Goal: Information Seeking & Learning: Find specific fact

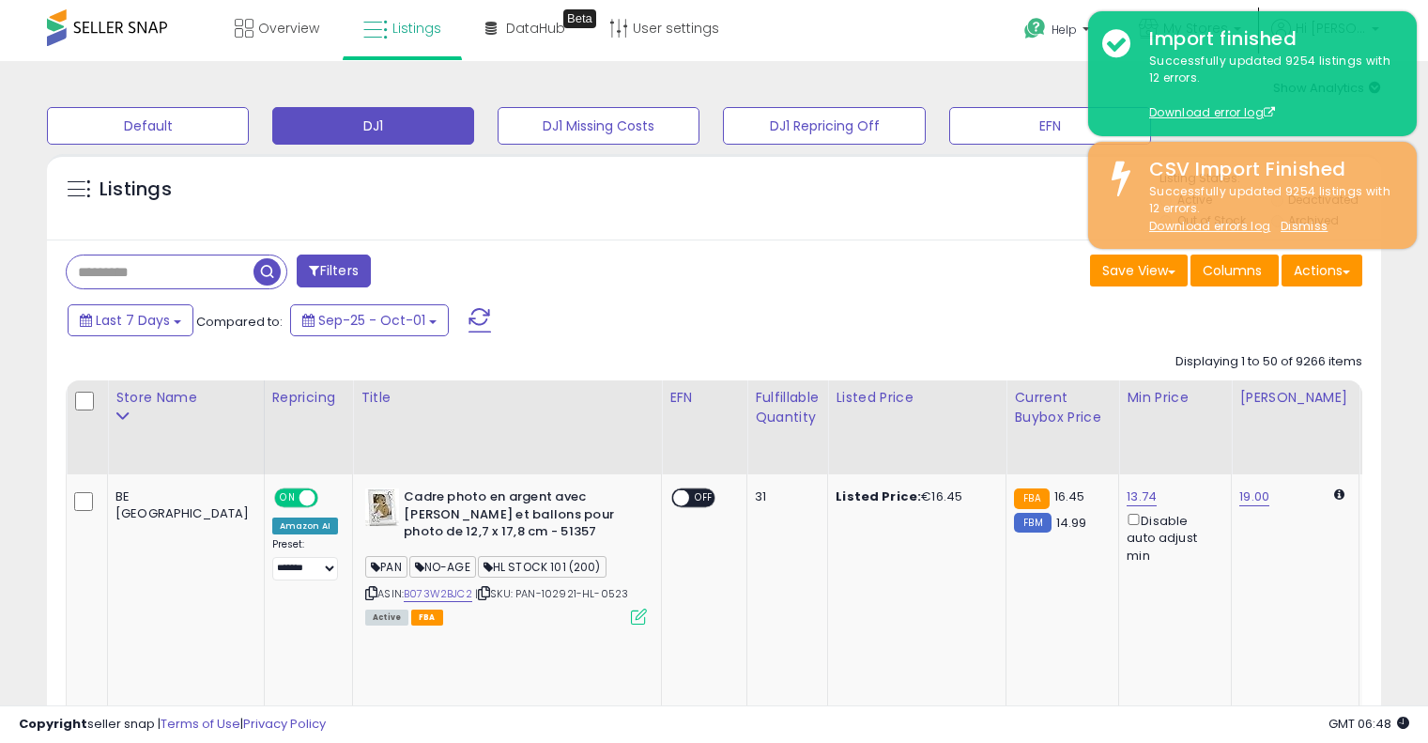
select select "**"
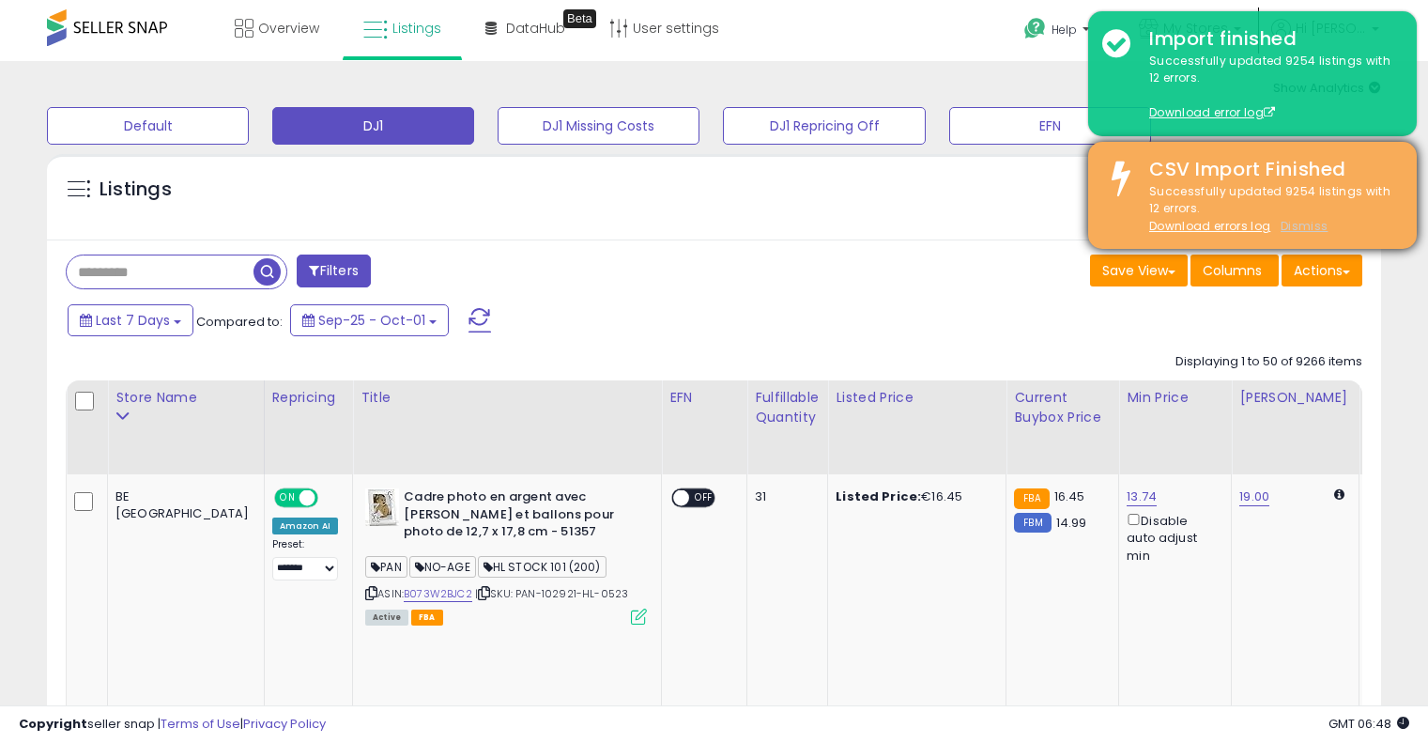
click at [1303, 228] on u "Dismiss" at bounding box center [1303, 226] width 47 height 16
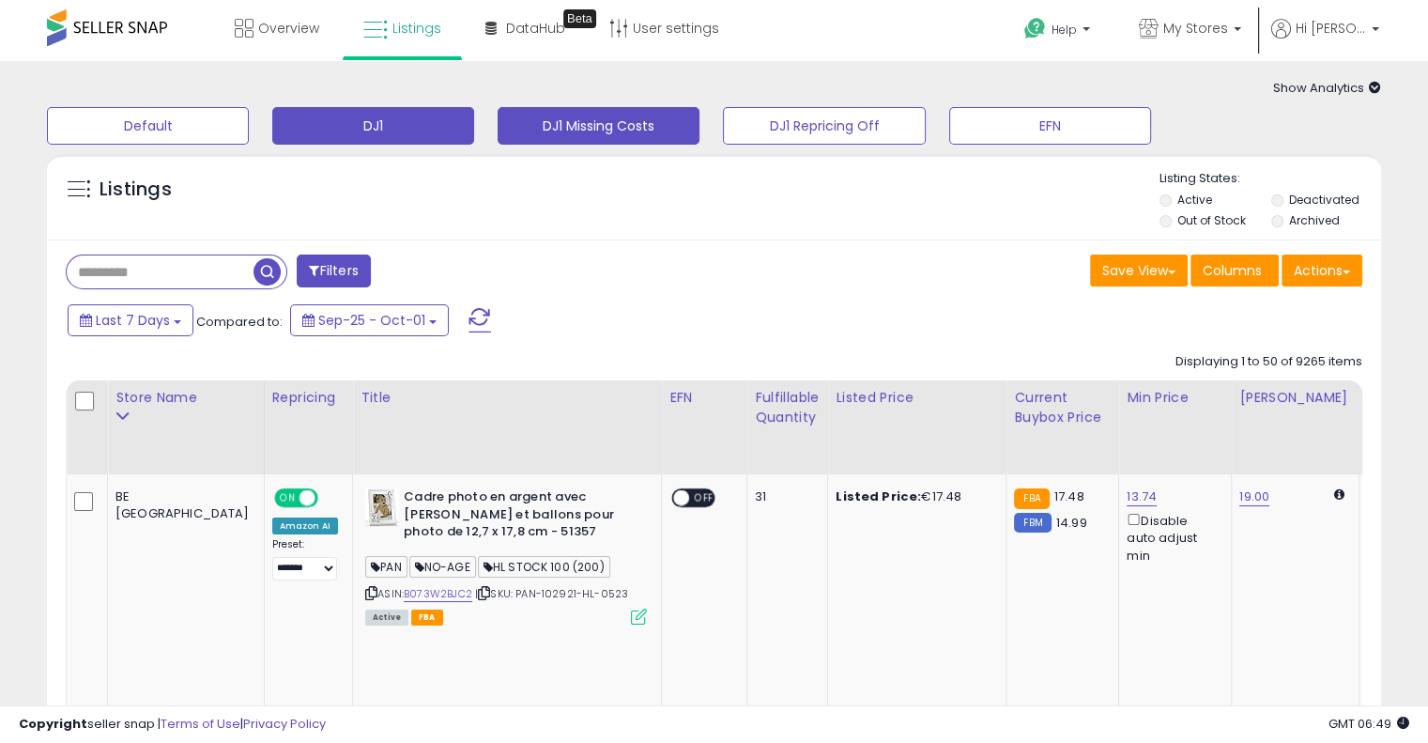
click at [612, 129] on button "DJ1 Missing Costs" at bounding box center [599, 126] width 202 height 38
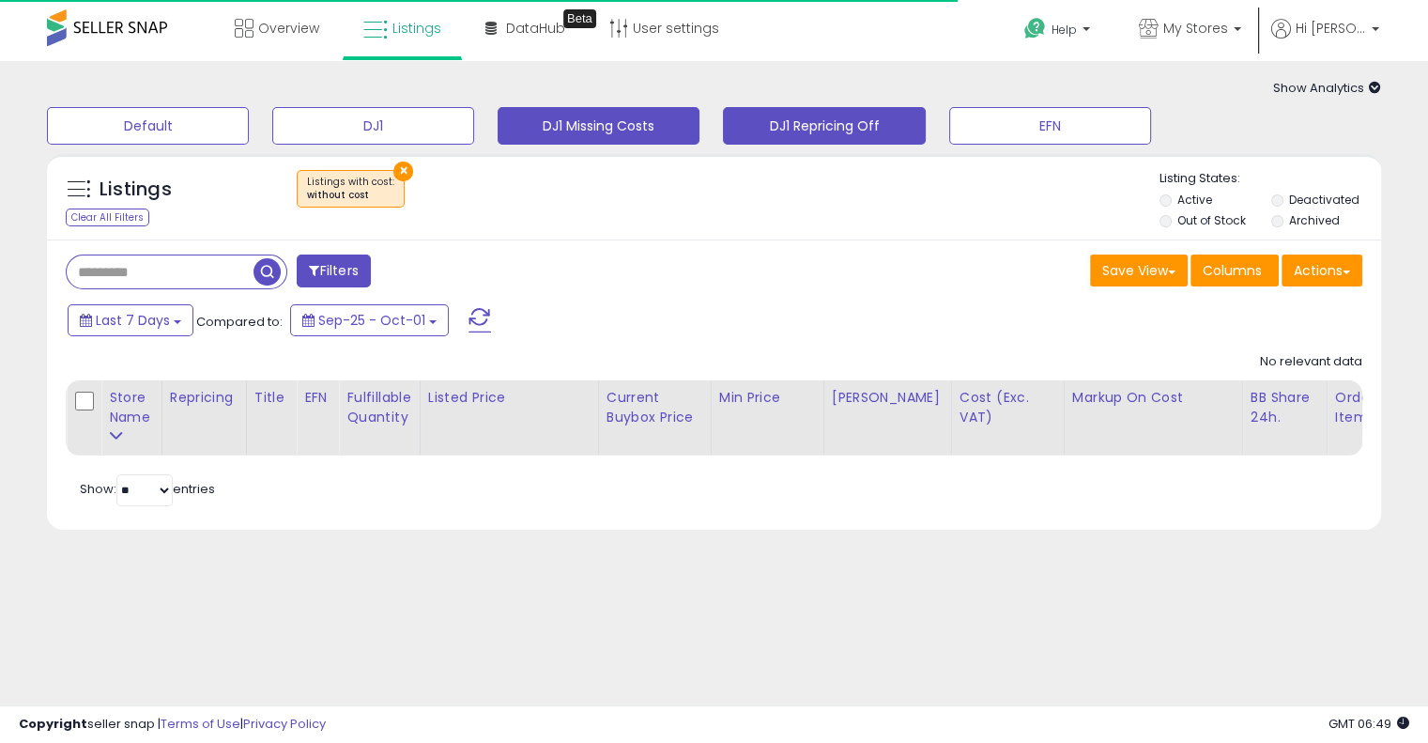
click at [856, 135] on button "DJ1 Repricing Off" at bounding box center [824, 126] width 202 height 38
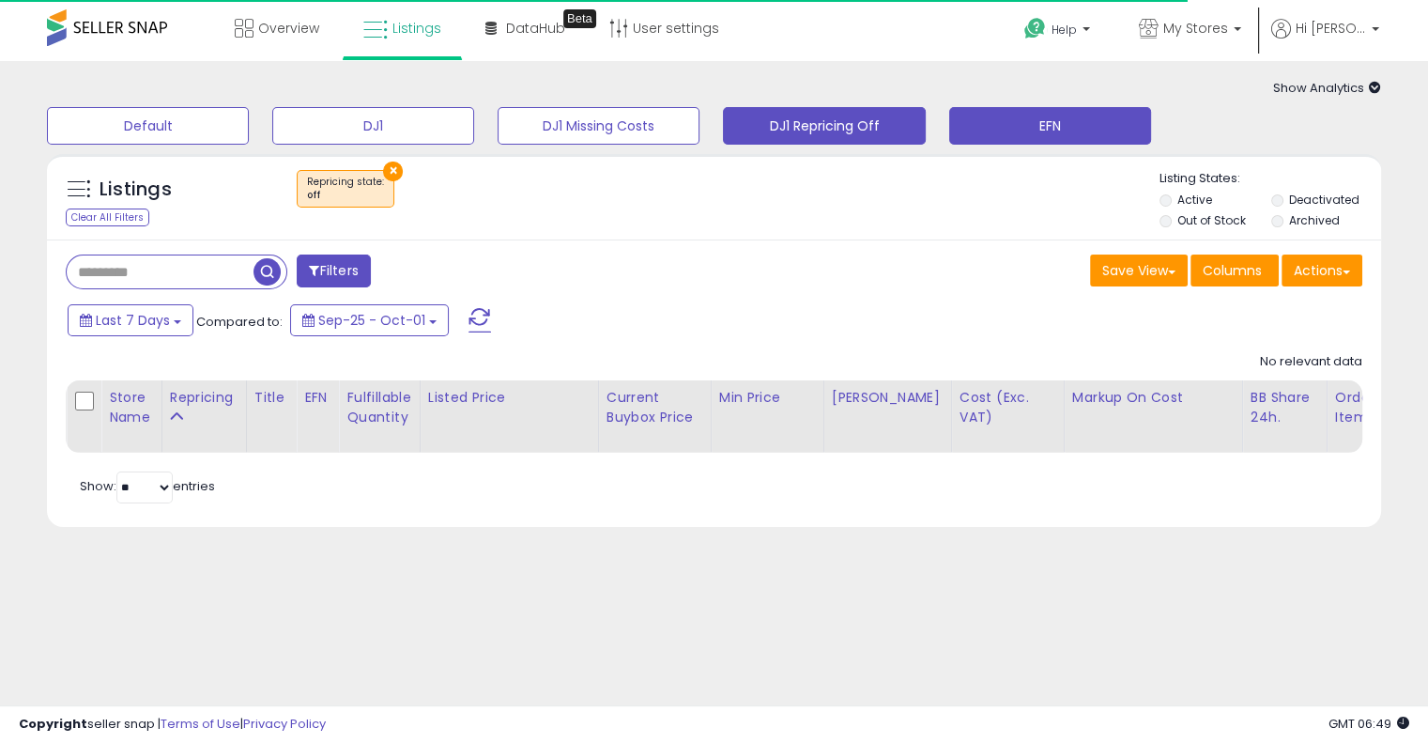
click at [1057, 123] on button "EFN" at bounding box center [1050, 126] width 202 height 38
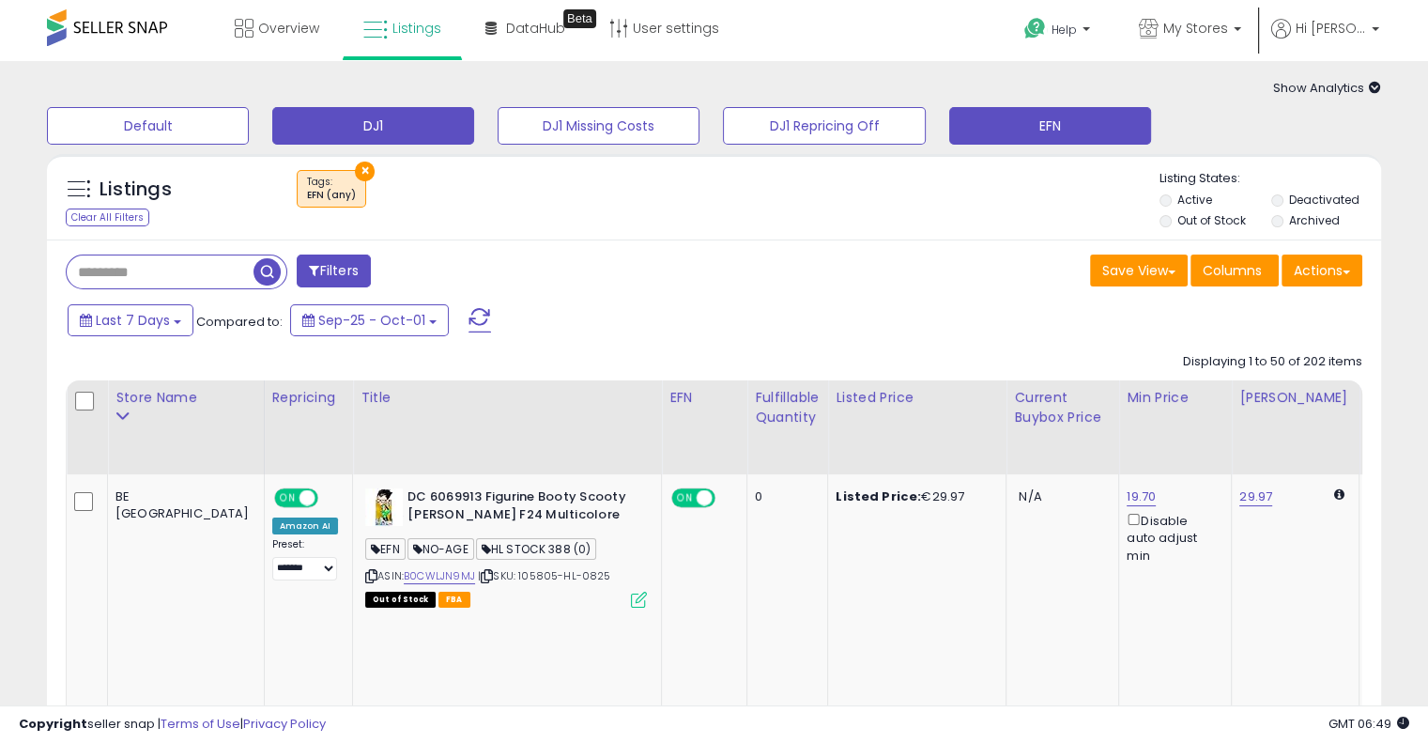
click at [391, 131] on button "DJ1" at bounding box center [373, 126] width 202 height 38
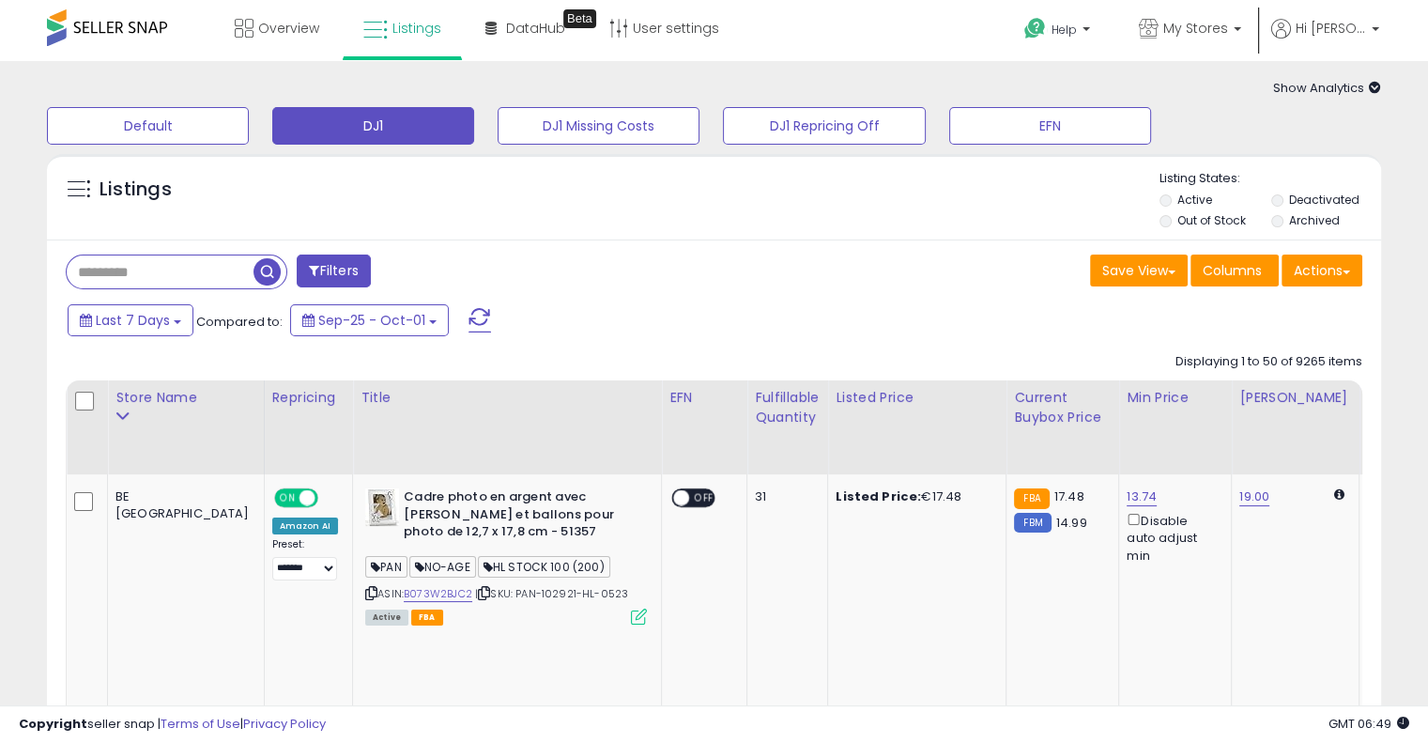
click at [1375, 86] on icon at bounding box center [1375, 88] width 12 height 12
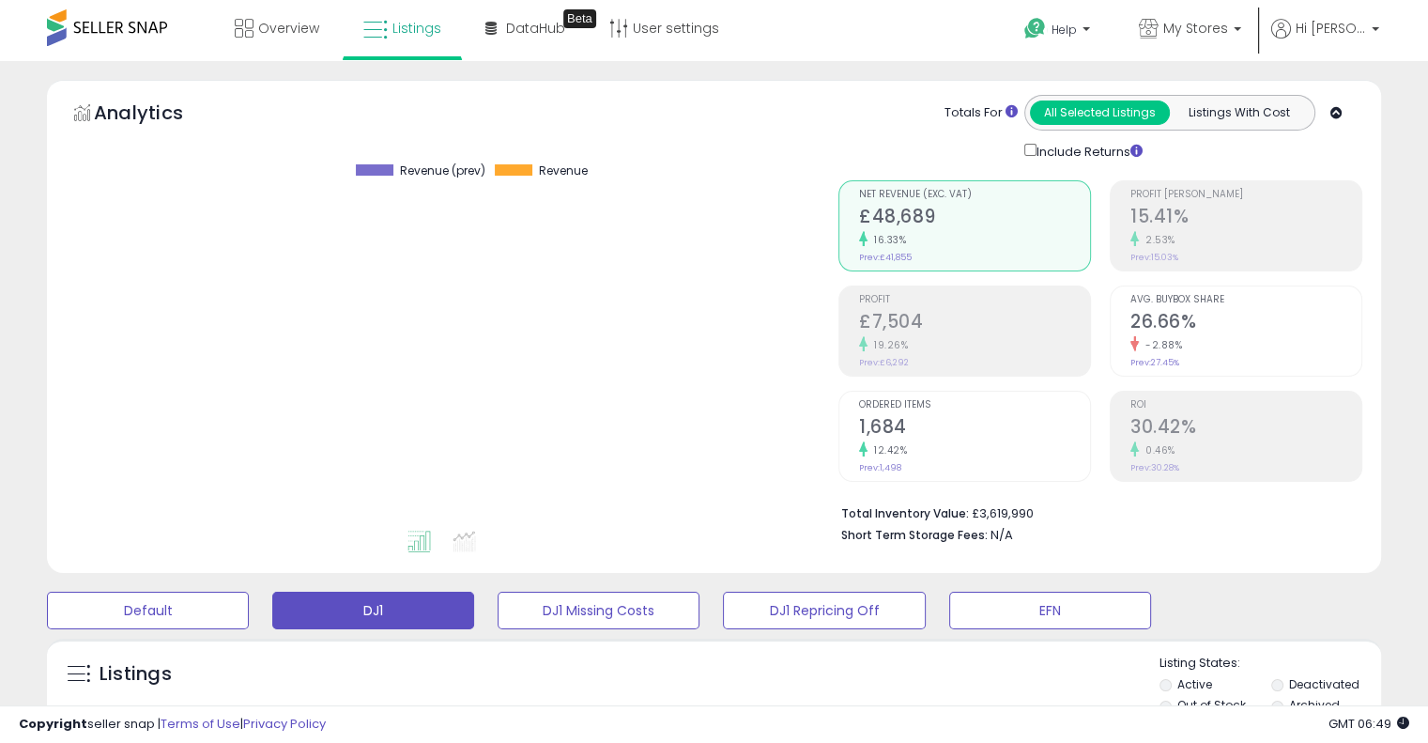
scroll to position [384, 772]
click at [1337, 112] on icon at bounding box center [1336, 113] width 12 height 12
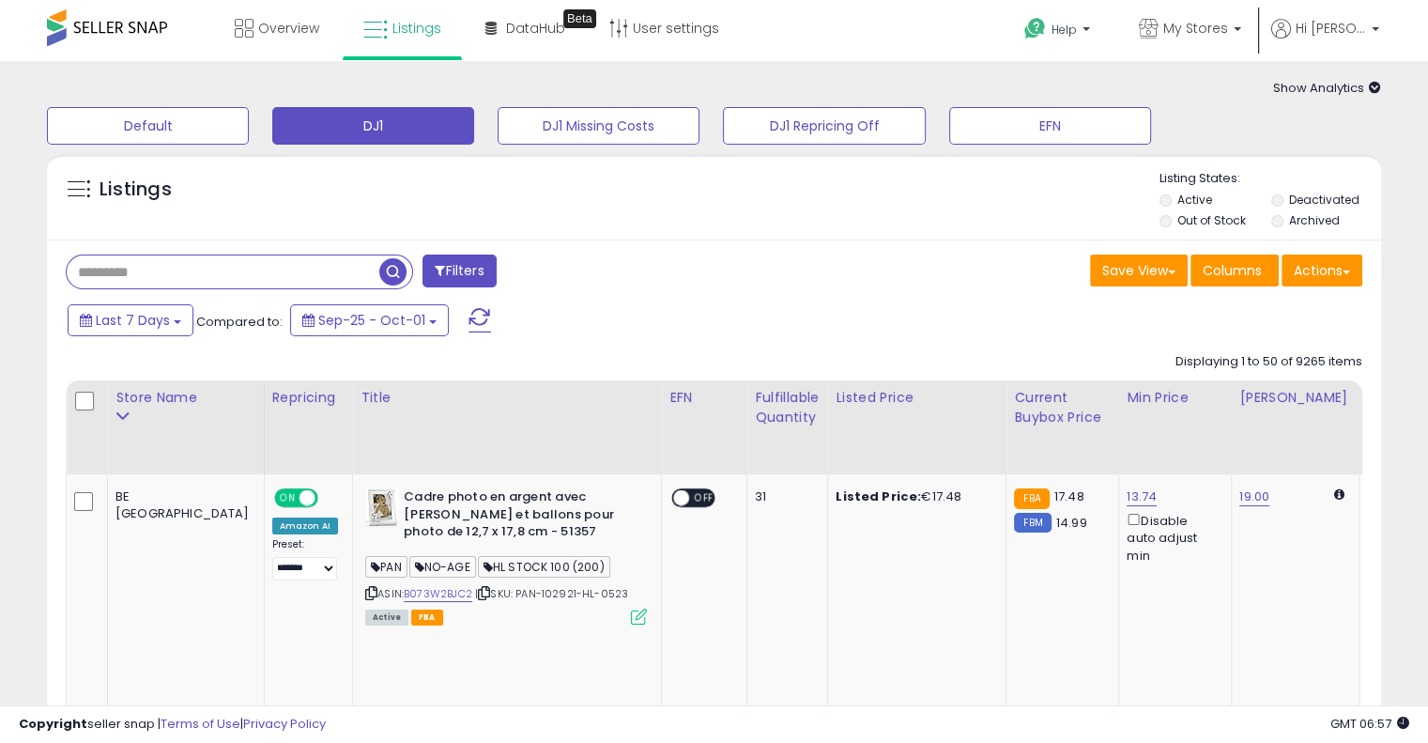
click at [200, 283] on input "text" at bounding box center [223, 271] width 313 height 33
type input "**********"
click at [393, 263] on span "button" at bounding box center [394, 271] width 27 height 27
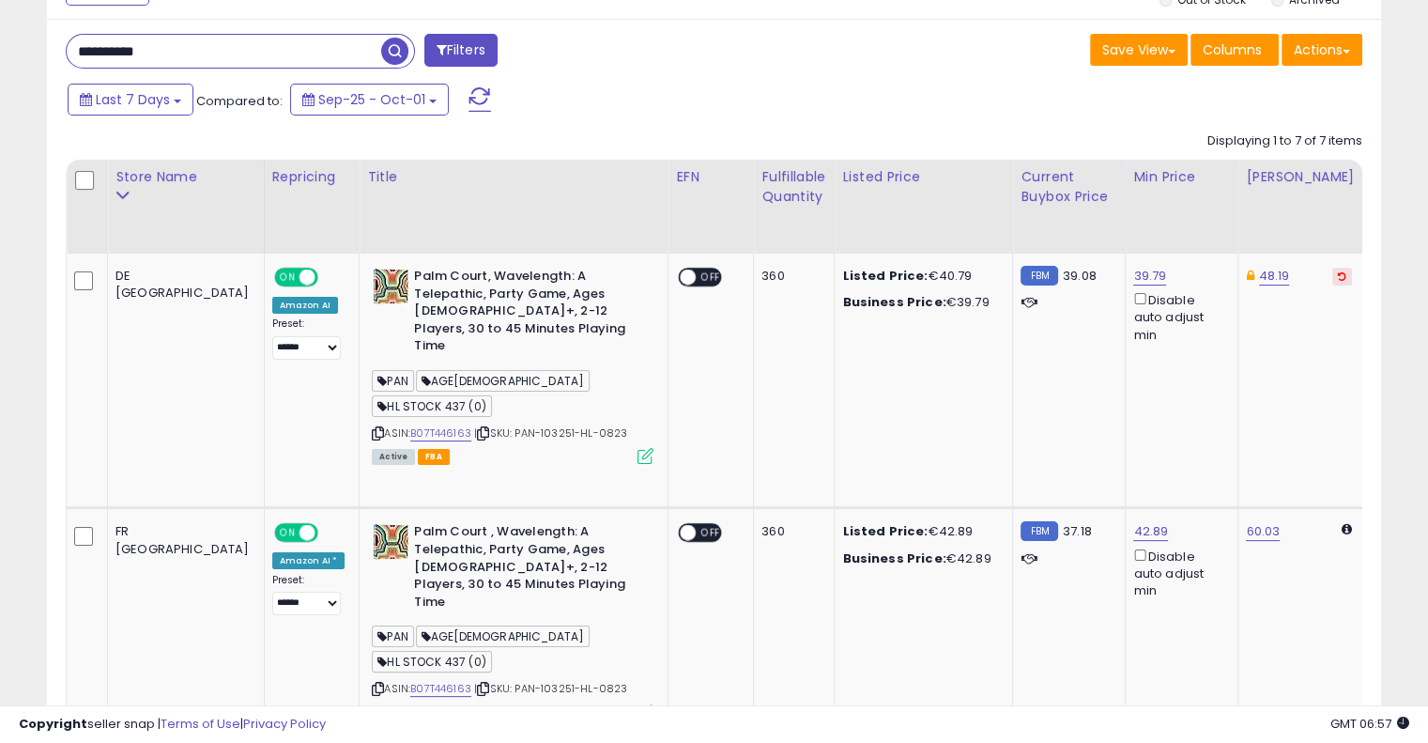
scroll to position [188, 0]
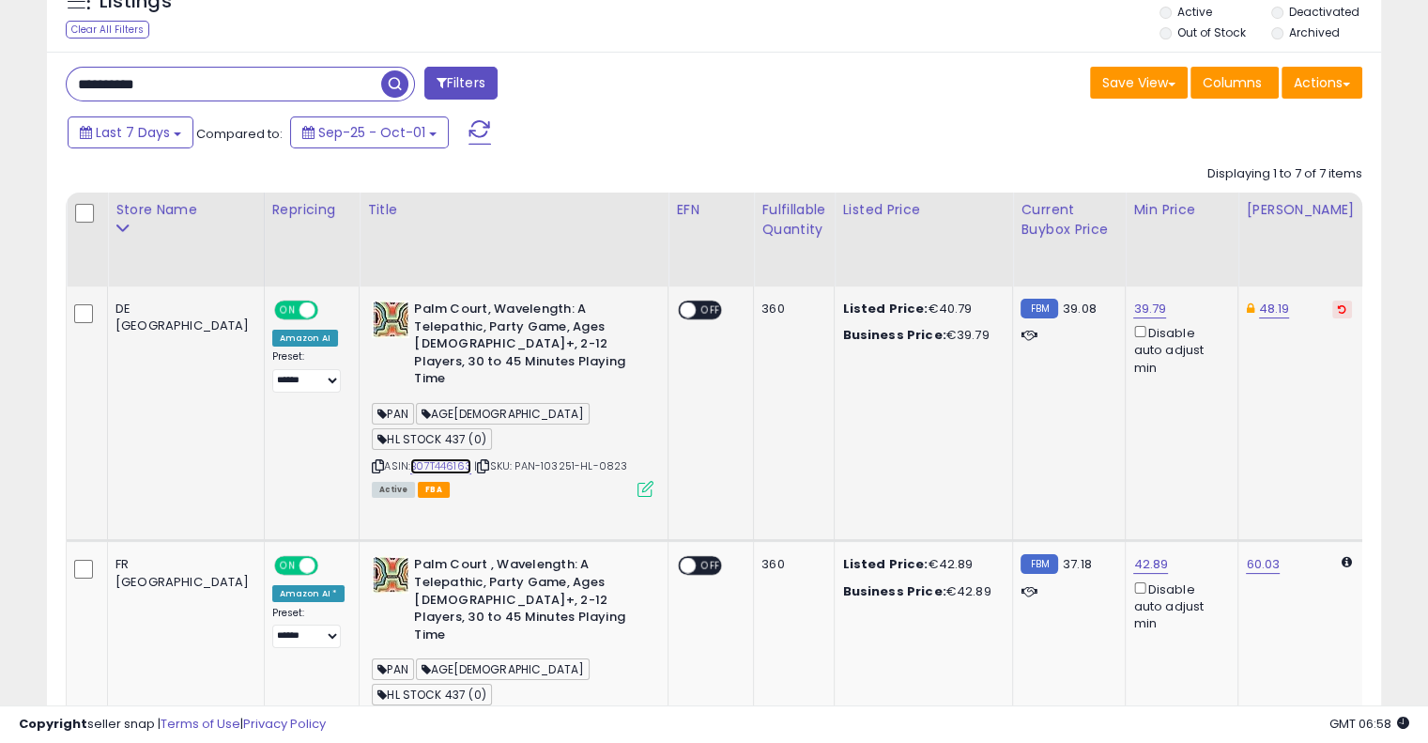
click at [410, 458] on link "B07T446163" at bounding box center [440, 466] width 61 height 16
